Goal: Transaction & Acquisition: Download file/media

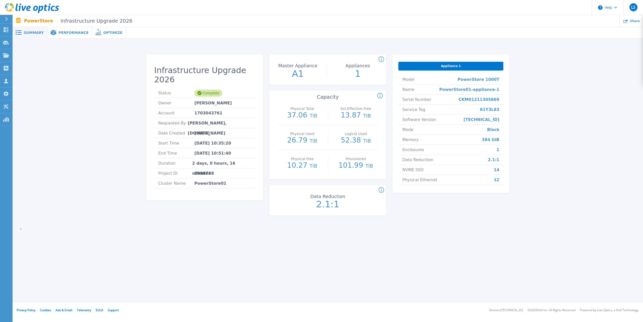
click at [65, 34] on span "Performance" at bounding box center [73, 33] width 30 height 4
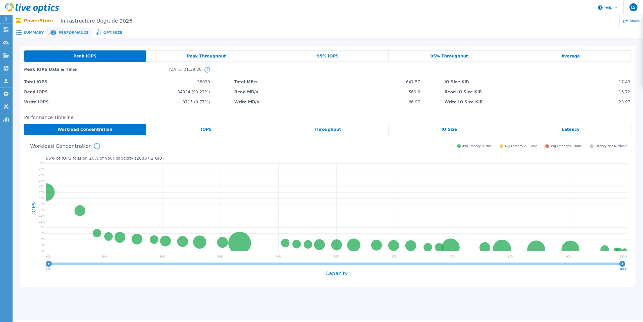
click at [568, 60] on div "Average" at bounding box center [570, 55] width 121 height 11
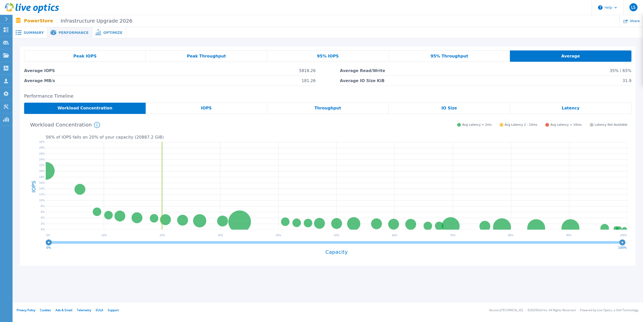
click at [29, 32] on span "Summary" at bounding box center [34, 33] width 20 height 4
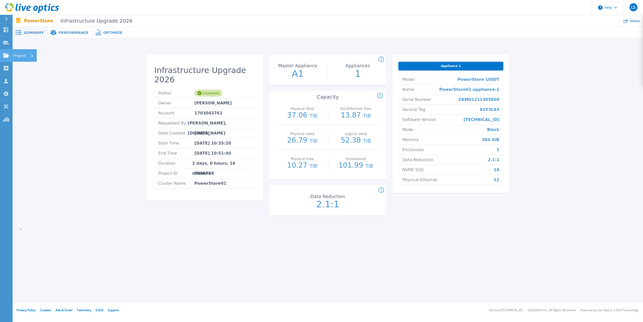
click at [6, 54] on icon at bounding box center [6, 55] width 6 height 4
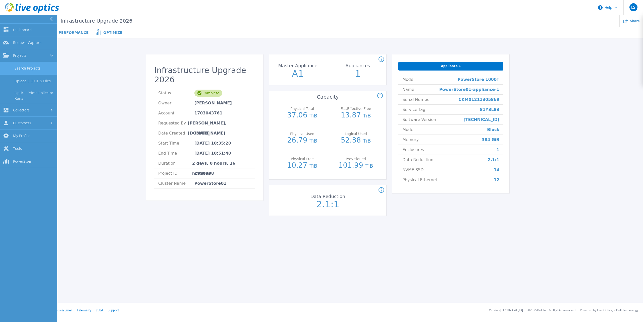
click at [22, 66] on link "Search Projects" at bounding box center [28, 68] width 57 height 13
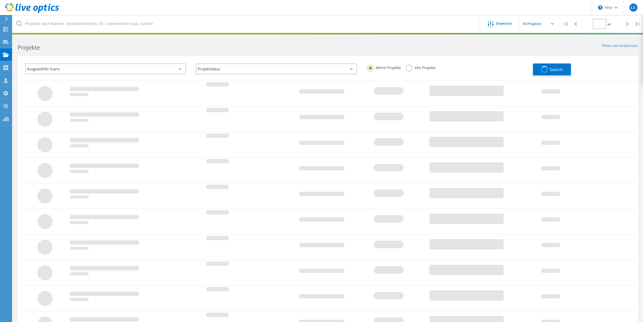
type input "1"
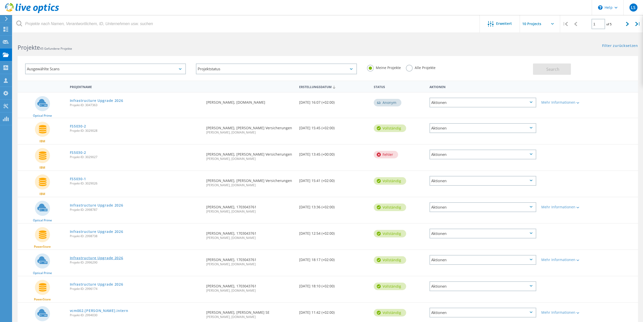
click at [100, 257] on link "Infrastructure Upgrade 2026" at bounding box center [96, 258] width 53 height 4
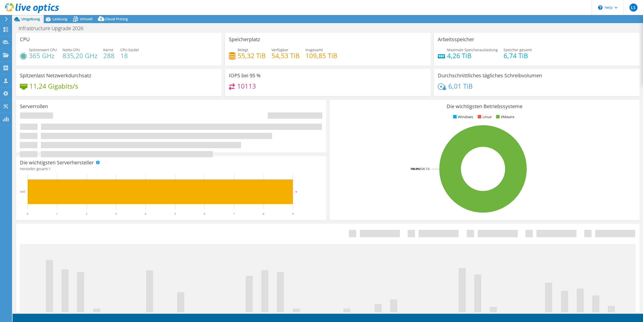
select select "USD"
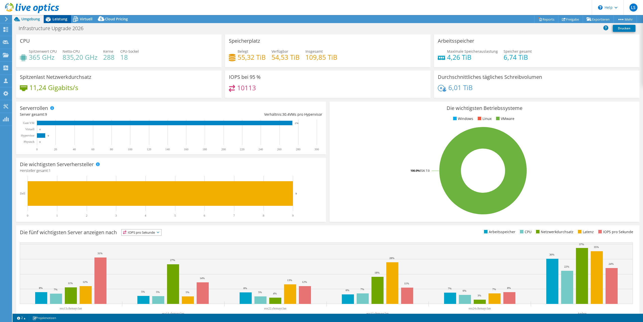
click at [57, 17] on span "Leistung" at bounding box center [59, 19] width 15 height 5
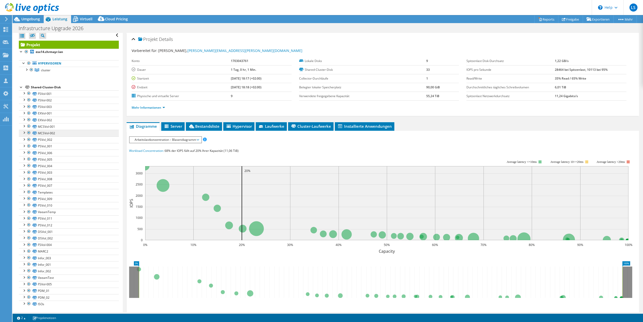
scroll to position [4, 0]
click at [29, 211] on div at bounding box center [28, 211] width 5 height 6
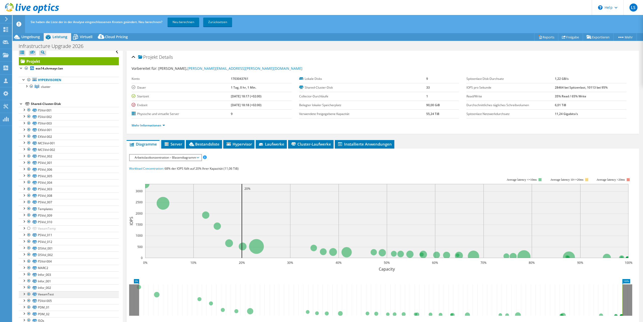
click at [29, 294] on div at bounding box center [28, 294] width 5 height 6
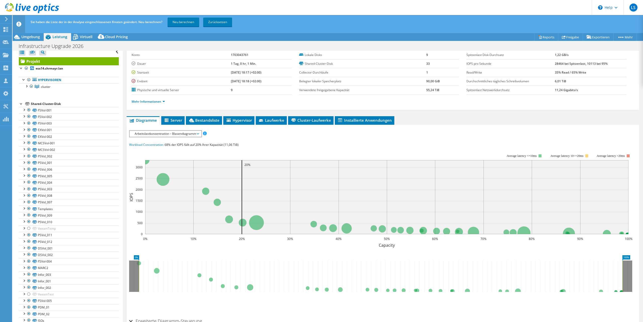
scroll to position [44, 0]
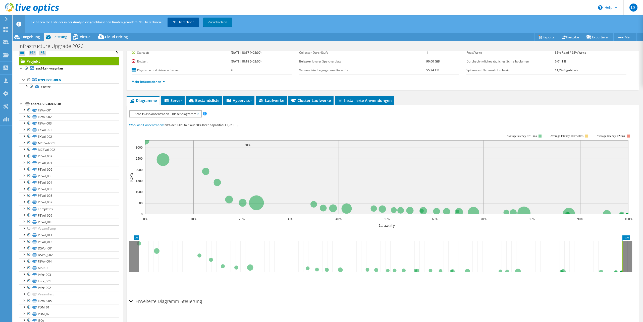
click at [183, 24] on link "Neu berechnen" at bounding box center [183, 22] width 32 height 9
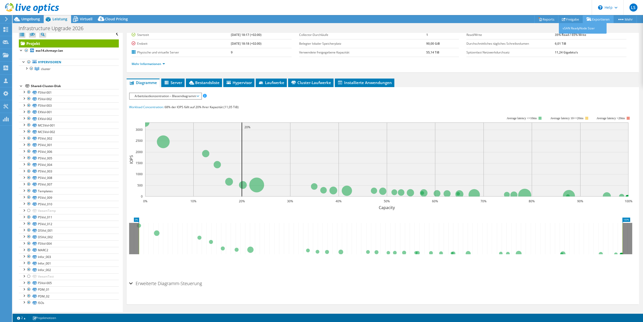
click at [593, 20] on link "Exportieren" at bounding box center [597, 19] width 31 height 8
click at [543, 18] on link "Reports" at bounding box center [546, 19] width 24 height 8
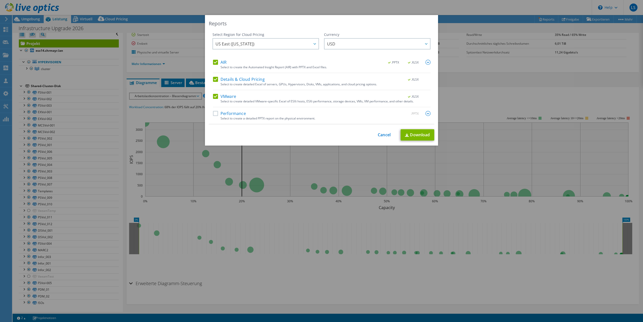
click at [215, 81] on label "Details & Cloud Pricing" at bounding box center [239, 79] width 52 height 5
click at [0, 0] on input "Details & Cloud Pricing" at bounding box center [0, 0] width 0 height 0
click at [215, 97] on label "VMware" at bounding box center [224, 96] width 23 height 5
click at [0, 0] on input "VMware" at bounding box center [0, 0] width 0 height 0
click at [263, 44] on span "US East (Virginia)" at bounding box center [266, 44] width 103 height 10
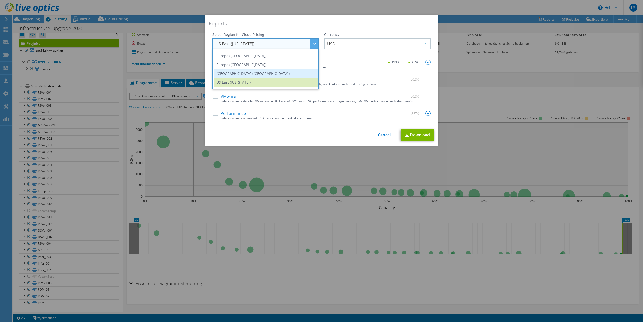
scroll to position [60, 0]
click at [249, 58] on li "Europe (Frankfurt)" at bounding box center [266, 56] width 104 height 9
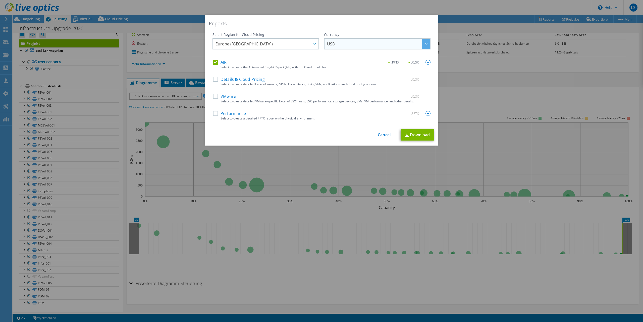
click at [364, 40] on span "USD" at bounding box center [378, 44] width 103 height 10
click at [342, 54] on li "EUR" at bounding box center [377, 56] width 104 height 9
click at [413, 136] on link "Download" at bounding box center [417, 134] width 34 height 11
click at [217, 64] on label "AIR" at bounding box center [220, 62] width 14 height 5
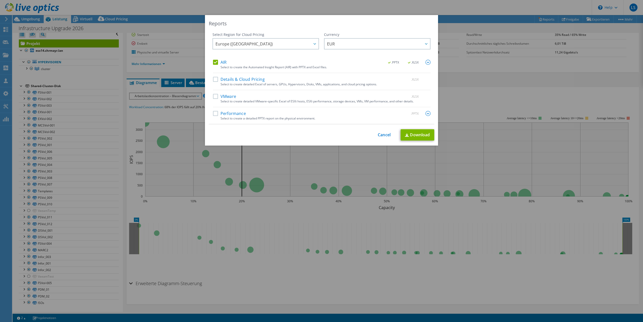
click at [0, 0] on input "AIR" at bounding box center [0, 0] width 0 height 0
click at [217, 113] on label "Performance" at bounding box center [229, 113] width 33 height 5
click at [0, 0] on input "Performance" at bounding box center [0, 0] width 0 height 0
click at [419, 136] on link "Download" at bounding box center [417, 134] width 34 height 11
